Goal: Check status: Check status

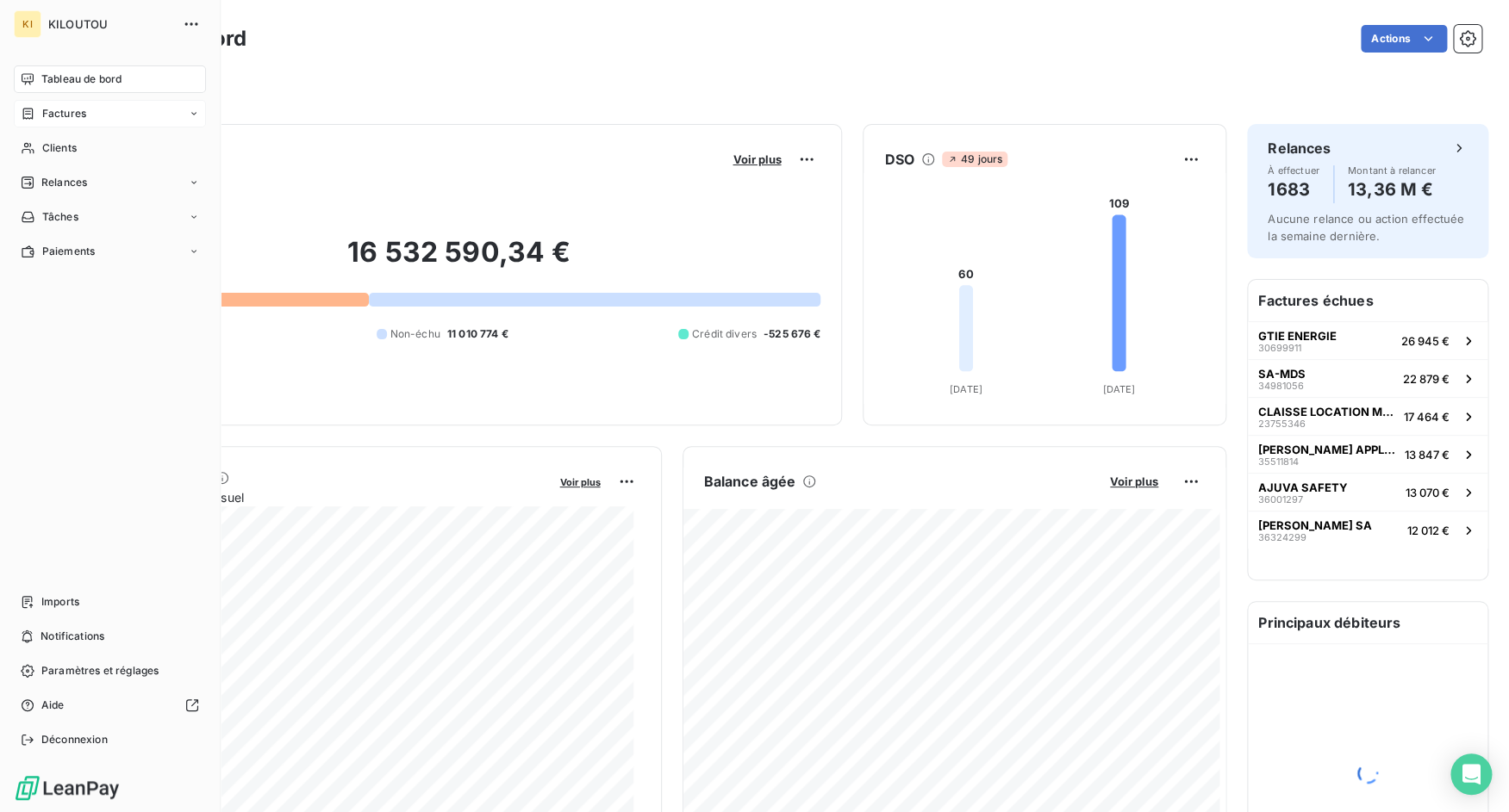
click at [124, 120] on div "Factures" at bounding box center [110, 113] width 192 height 28
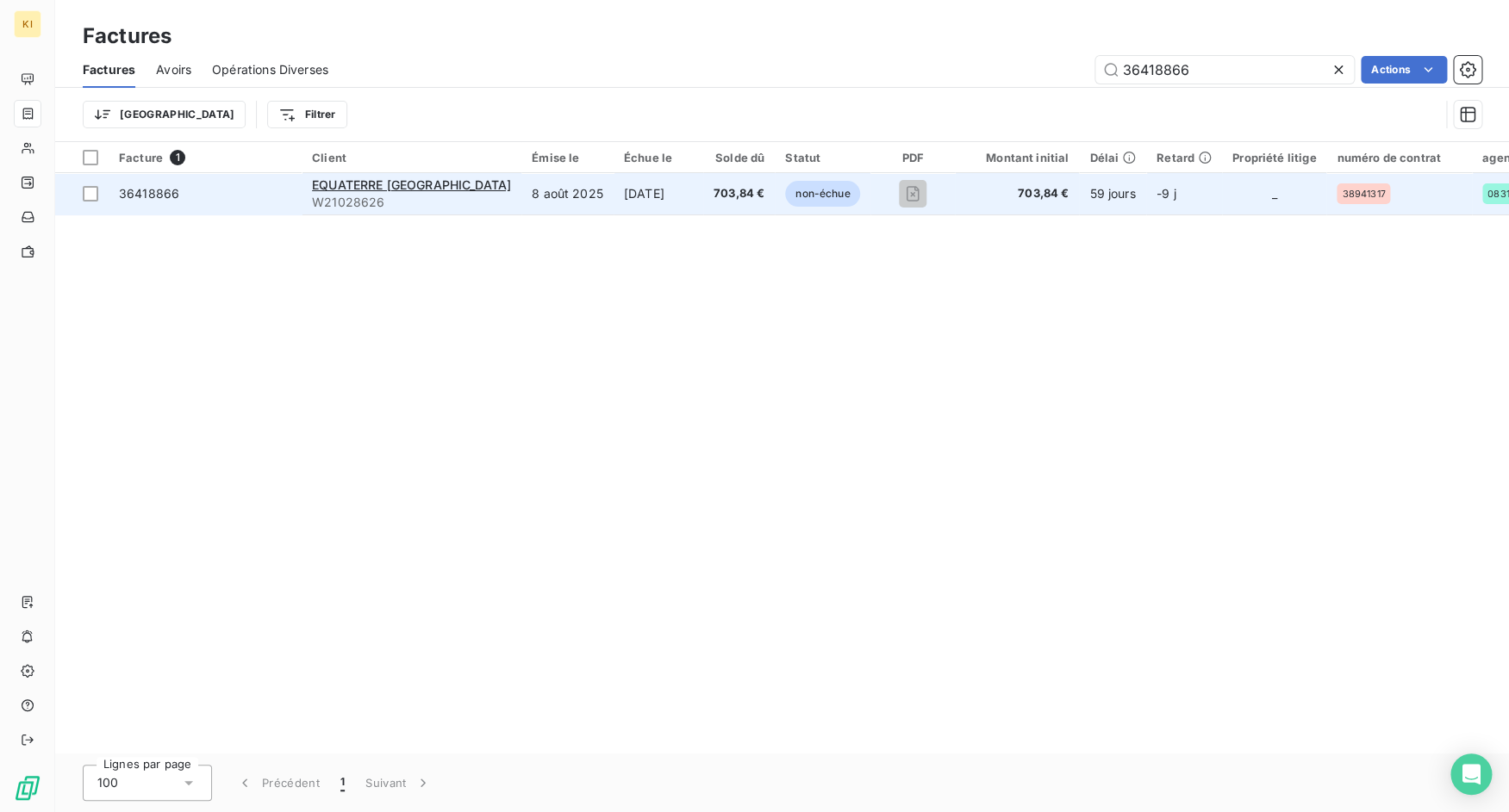
type input "36418866"
click at [263, 189] on span "36418866" at bounding box center [205, 194] width 173 height 18
